Goal: Transaction & Acquisition: Purchase product/service

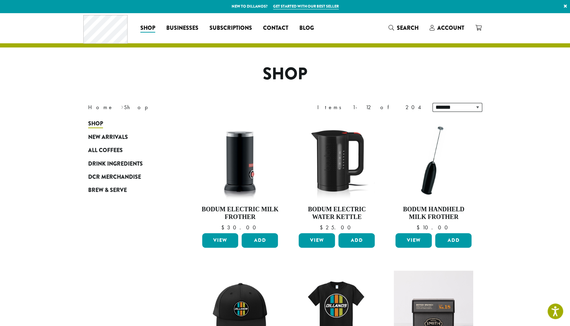
click at [455, 26] on span "Account" at bounding box center [451, 28] width 27 height 8
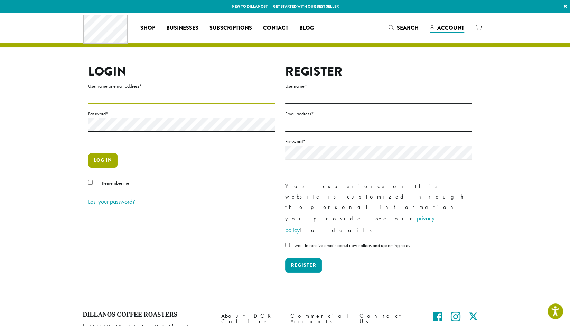
type input "**********"
click at [101, 159] on button "Log in" at bounding box center [102, 160] width 29 height 15
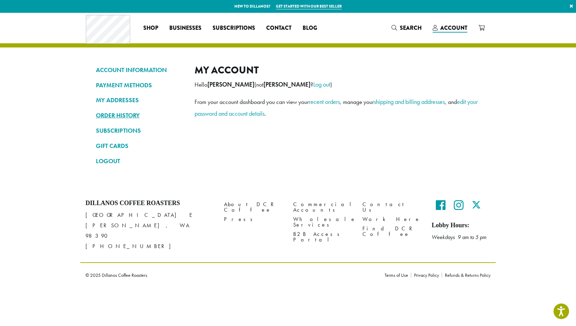
click at [118, 113] on link "ORDER HISTORY" at bounding box center [140, 115] width 88 height 12
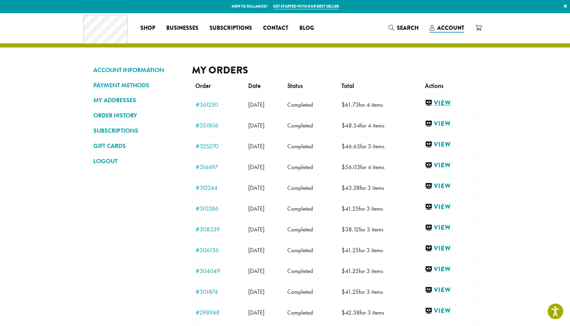
click at [451, 102] on link "View" at bounding box center [449, 103] width 48 height 9
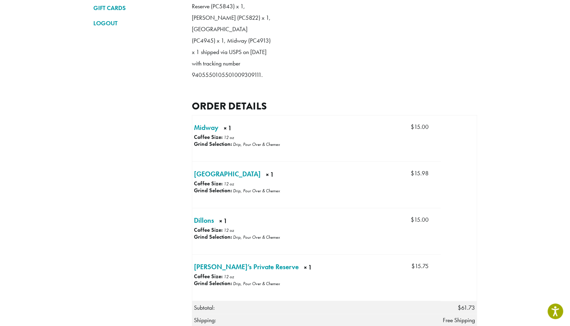
scroll to position [138, 0]
click at [201, 171] on link "Sumatra × 1" at bounding box center [227, 173] width 67 height 10
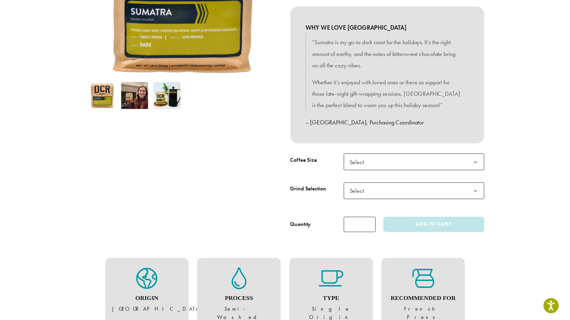
scroll to position [173, 0]
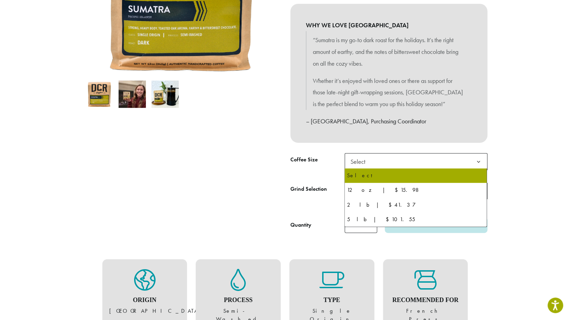
click at [369, 165] on span "Select" at bounding box center [360, 161] width 25 height 13
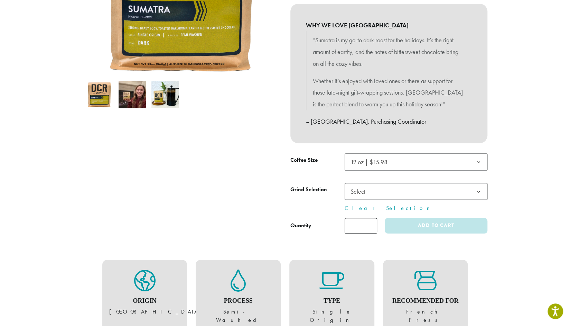
click at [367, 193] on span "Select" at bounding box center [360, 190] width 25 height 13
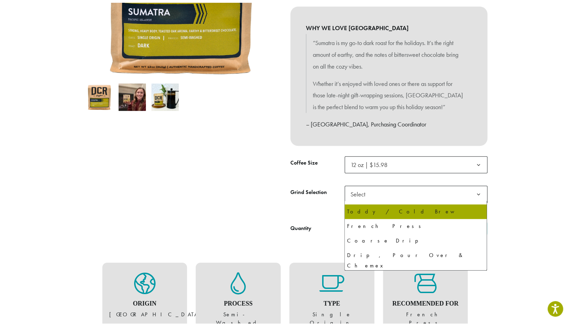
scroll to position [35, 0]
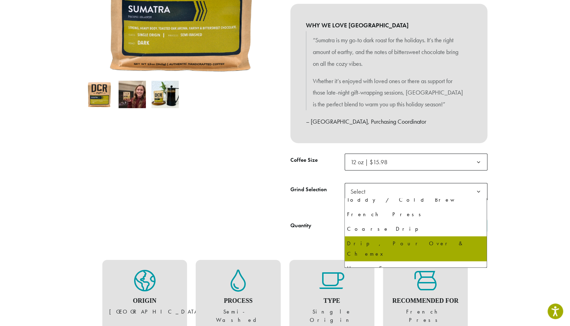
select select "*********"
select select "**********"
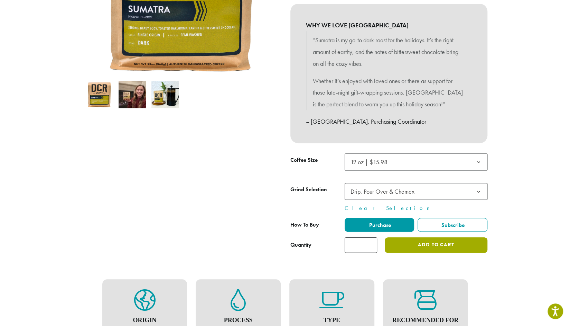
click at [423, 247] on button "Add to cart" at bounding box center [436, 245] width 102 height 16
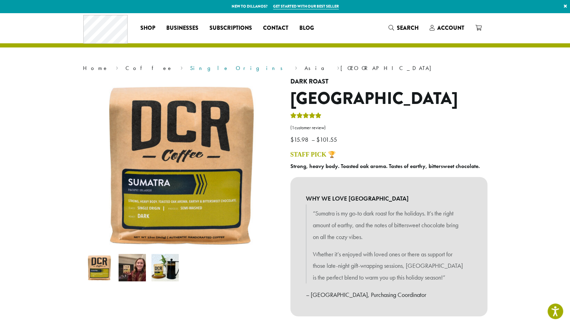
click at [190, 68] on link "Single Origins" at bounding box center [238, 67] width 97 height 7
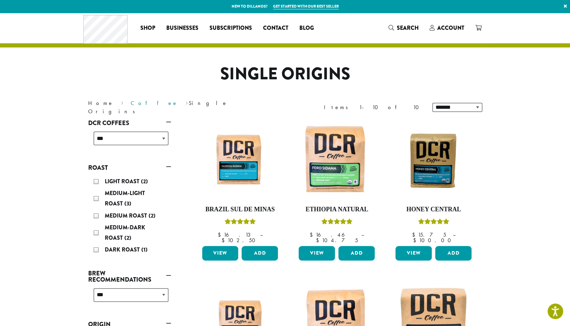
click at [131, 106] on link "Coffee" at bounding box center [154, 102] width 47 height 7
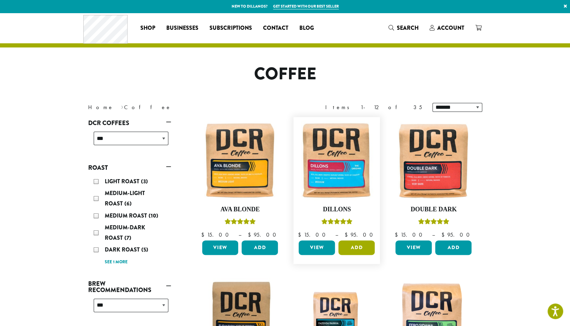
click at [362, 250] on button "Add" at bounding box center [357, 247] width 36 height 15
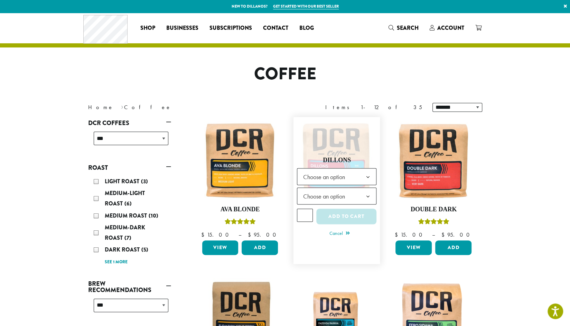
click at [321, 173] on span "Choose an option" at bounding box center [326, 176] width 52 height 13
click at [316, 193] on span "Choose an option" at bounding box center [326, 195] width 52 height 13
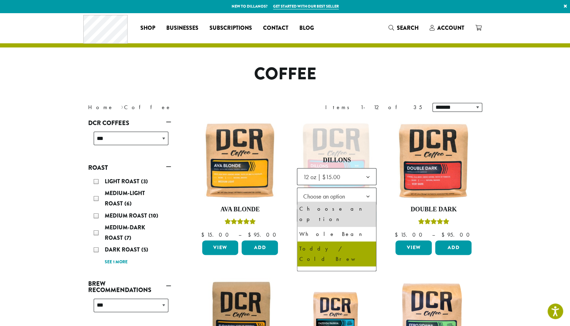
scroll to position [35, 0]
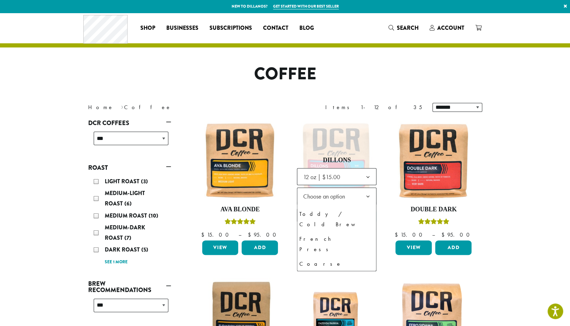
select select "*********"
select select "**********"
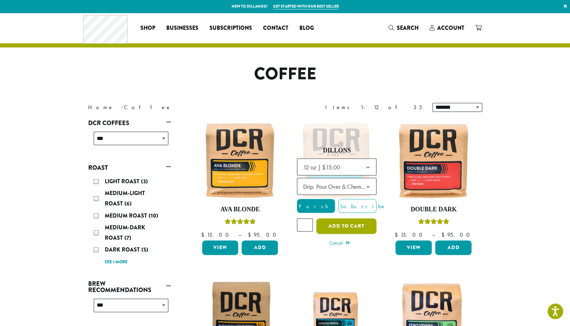
click at [339, 224] on button "Add to cart" at bounding box center [347, 226] width 60 height 16
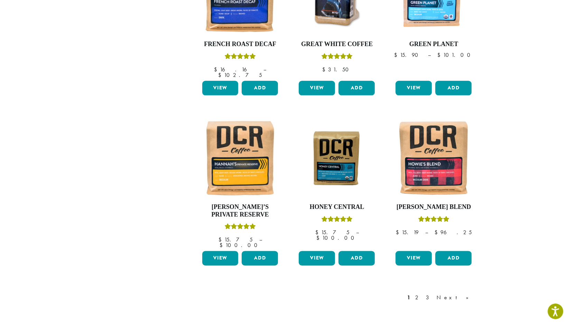
scroll to position [519, 0]
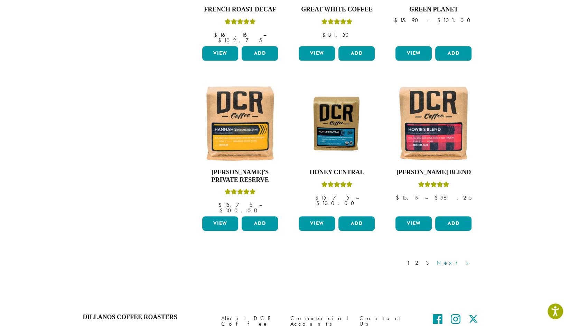
click at [465, 258] on link "Next »" at bounding box center [456, 262] width 40 height 8
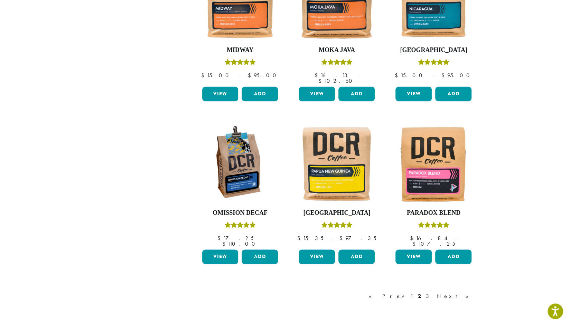
scroll to position [527, 0]
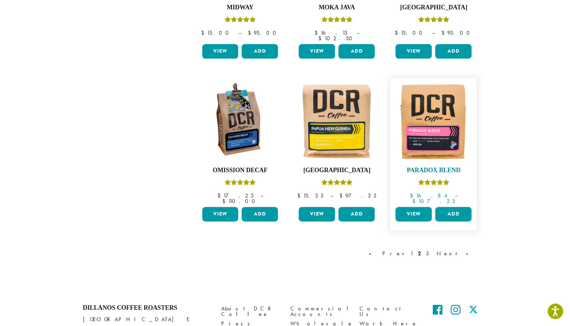
click at [426, 124] on img at bounding box center [434, 121] width 80 height 80
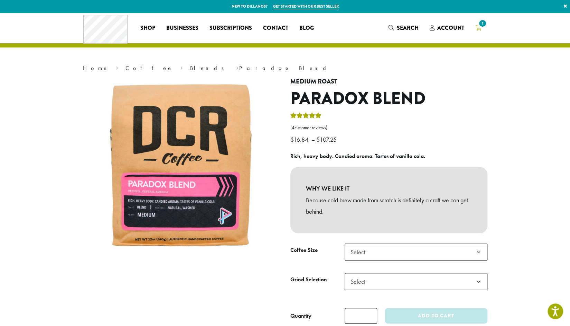
click at [478, 26] on span "1" at bounding box center [482, 23] width 9 height 9
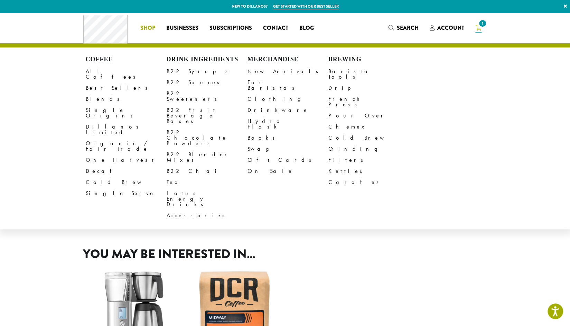
click at [149, 27] on span "Shop" at bounding box center [147, 28] width 15 height 9
click at [96, 83] on link "Best Sellers" at bounding box center [126, 87] width 81 height 11
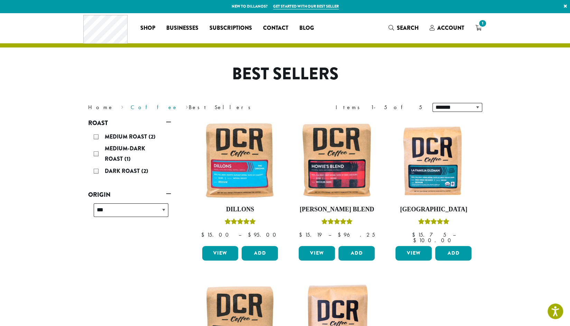
click at [131, 107] on link "Coffee" at bounding box center [154, 106] width 47 height 7
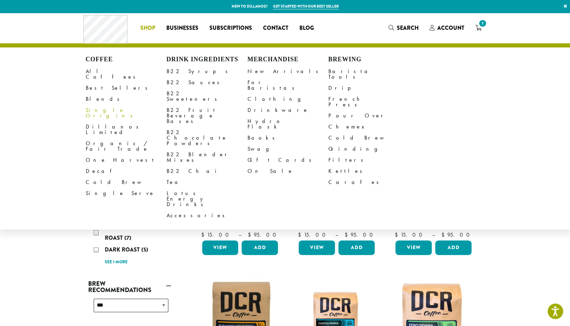
click at [113, 106] on link "Single Origins" at bounding box center [126, 112] width 81 height 17
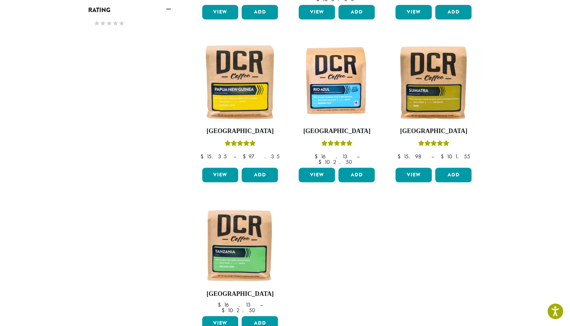
scroll to position [415, 0]
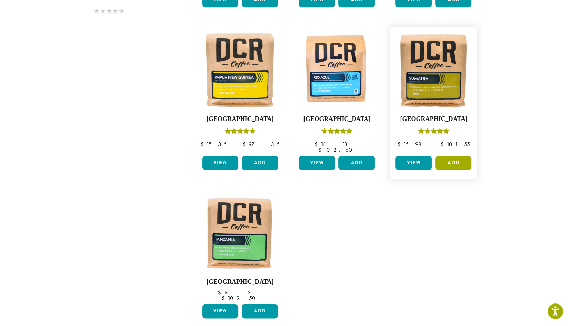
click at [449, 155] on button "Add" at bounding box center [454, 162] width 36 height 15
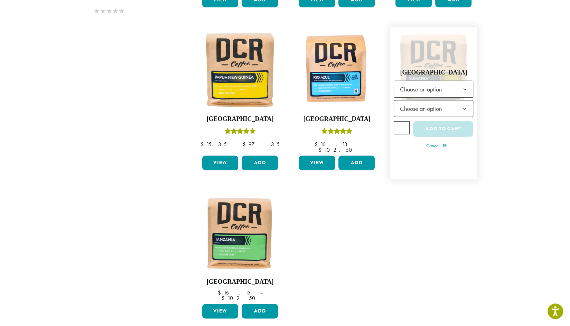
click at [427, 82] on span "Choose an option" at bounding box center [423, 88] width 52 height 13
click at [423, 101] on span "Choose an option" at bounding box center [423, 107] width 52 height 13
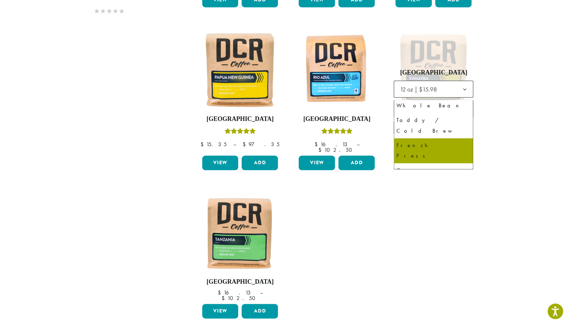
scroll to position [35, 0]
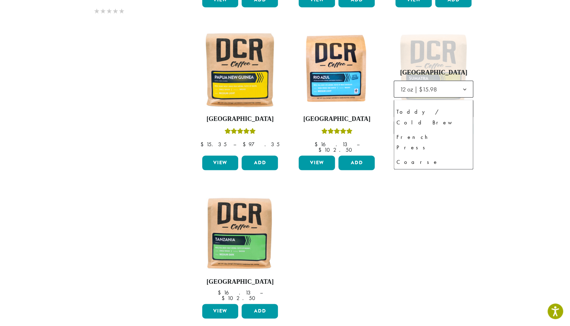
select select "*********"
select select "**********"
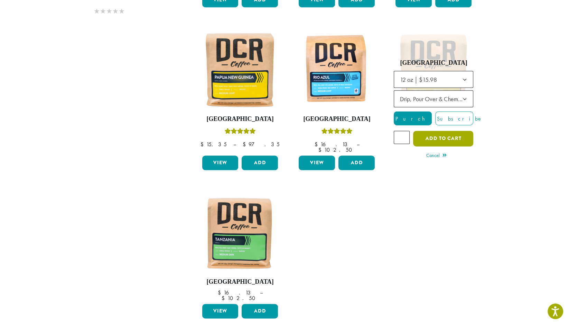
click at [443, 130] on button "Add to cart" at bounding box center [443, 138] width 60 height 16
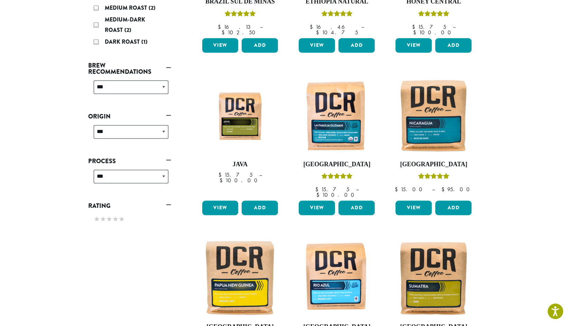
scroll to position [69, 0]
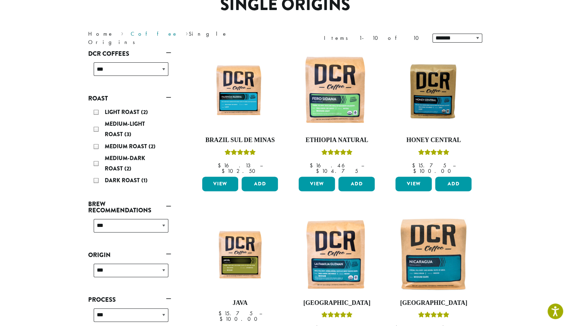
click at [131, 36] on link "Coffee" at bounding box center [154, 33] width 47 height 7
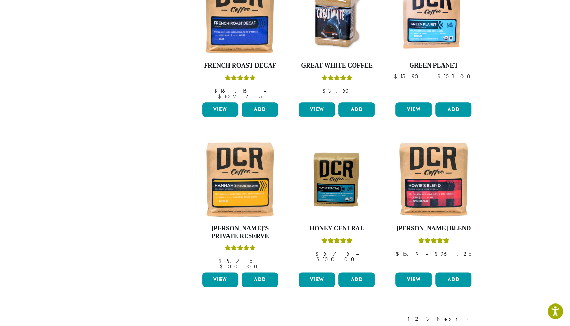
scroll to position [484, 0]
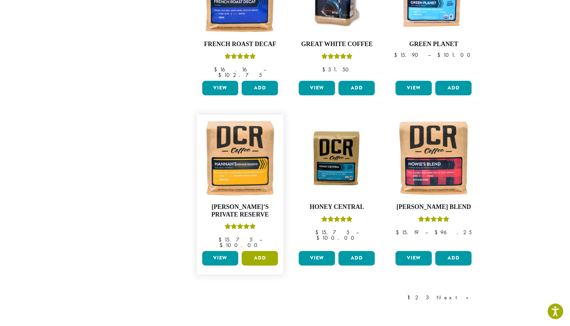
click at [261, 250] on button "Add" at bounding box center [260, 257] width 36 height 15
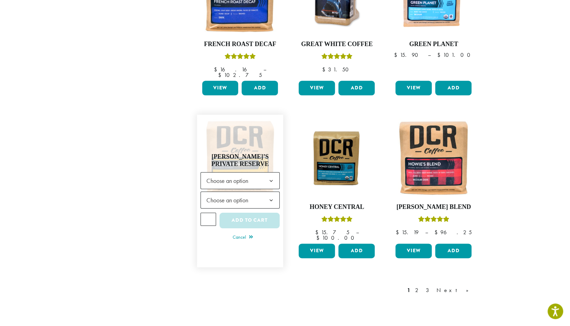
click at [233, 174] on span "Choose an option" at bounding box center [230, 180] width 52 height 13
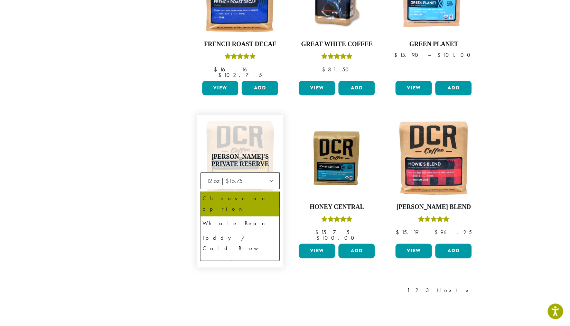
click at [236, 193] on span "Choose an option" at bounding box center [230, 199] width 52 height 13
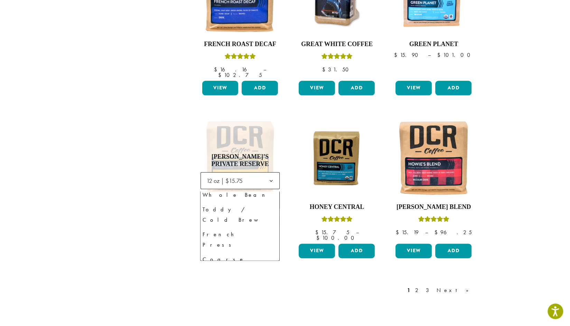
scroll to position [47, 0]
select select "*********"
select select "**********"
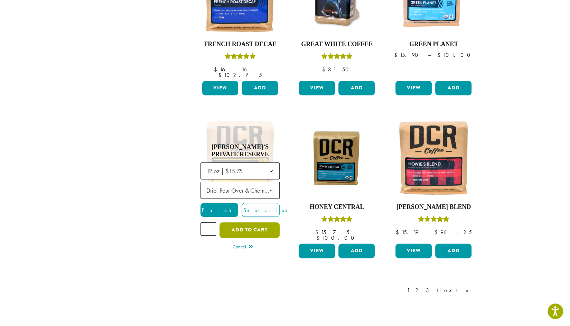
click at [244, 222] on button "Add to cart" at bounding box center [250, 230] width 60 height 16
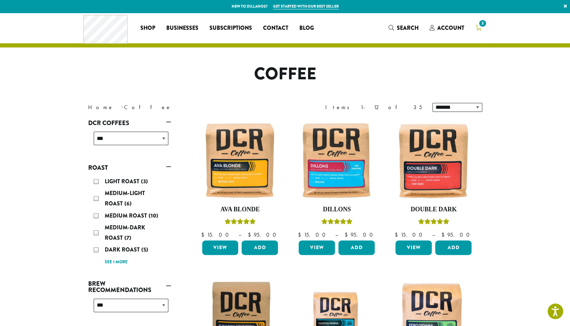
click at [480, 26] on span "3" at bounding box center [482, 23] width 9 height 9
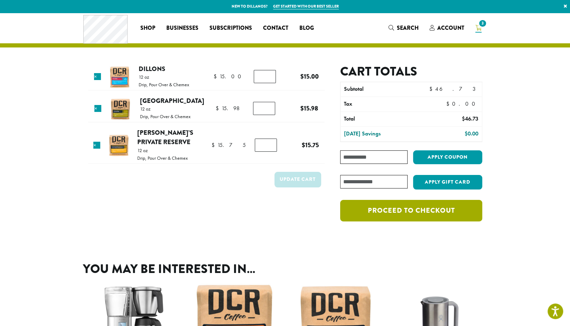
click at [380, 210] on link "Proceed to checkout" at bounding box center [411, 210] width 142 height 21
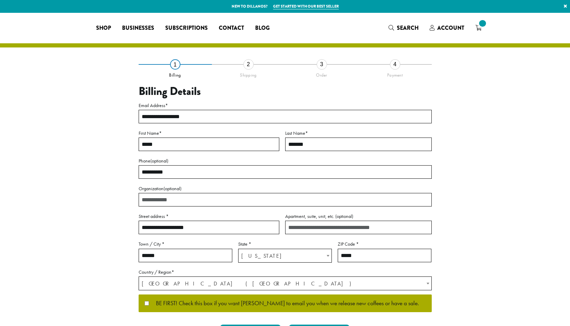
select select "**"
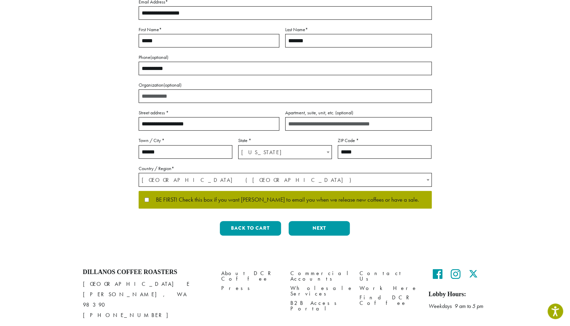
scroll to position [104, 0]
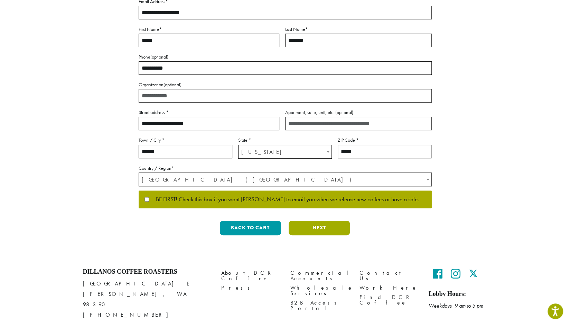
click at [321, 229] on button "Next" at bounding box center [319, 227] width 61 height 15
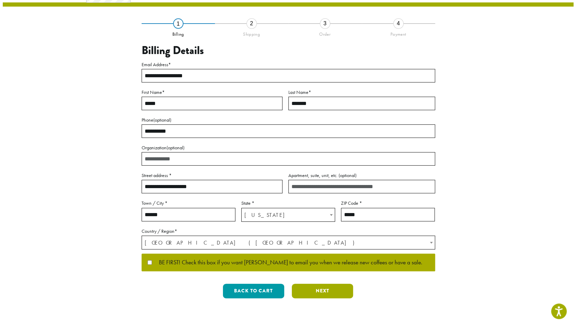
scroll to position [0, 0]
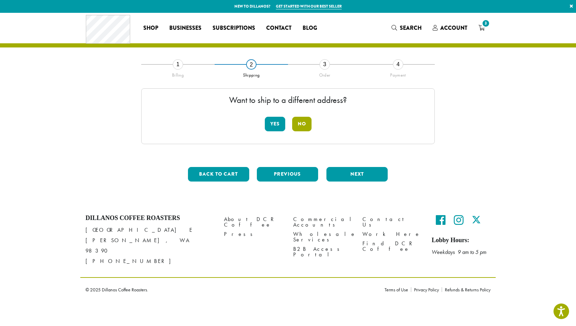
click at [304, 119] on button "No" at bounding box center [301, 124] width 19 height 15
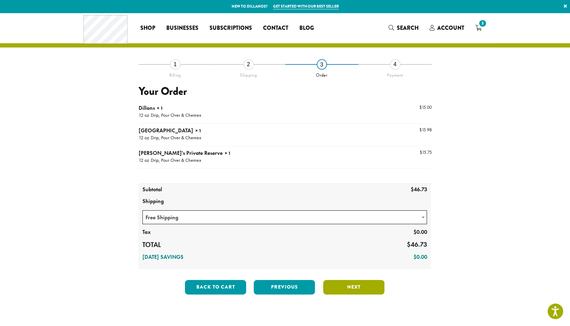
click at [350, 282] on button "Next" at bounding box center [353, 287] width 61 height 15
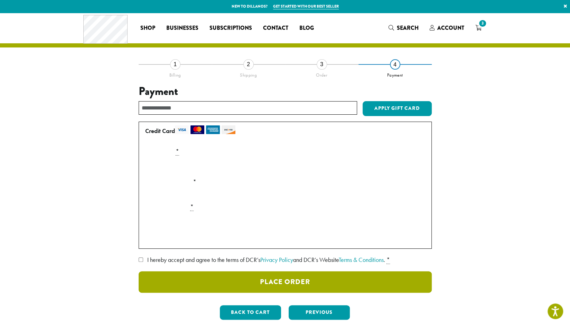
click at [239, 281] on button "Place Order" at bounding box center [285, 281] width 293 height 21
